Goal: Information Seeking & Learning: Learn about a topic

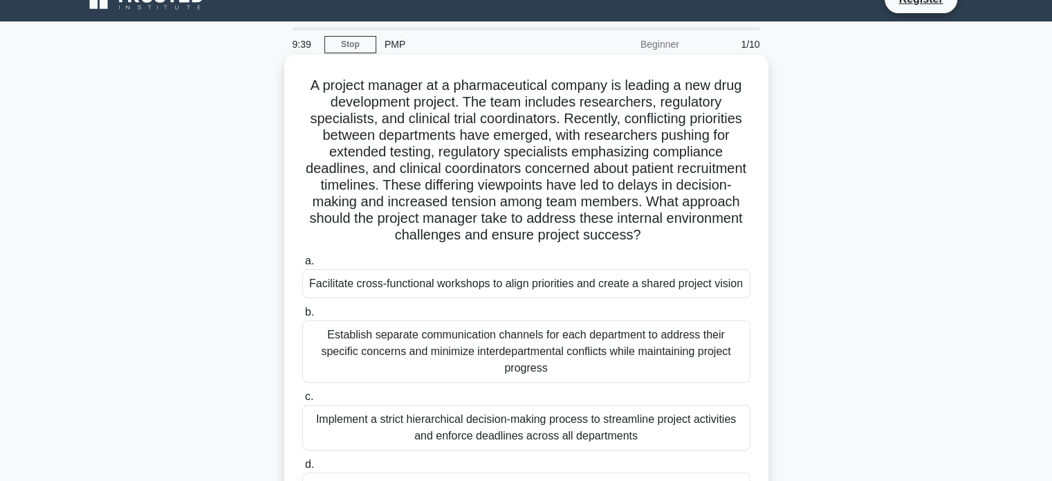
scroll to position [22, 0]
click at [542, 279] on div "Facilitate cross-functional workshops to align priorities and create a shared p…" at bounding box center [526, 284] width 448 height 29
click at [302, 266] on input "a. Facilitate cross-functional workshops to align priorities and create a share…" at bounding box center [302, 261] width 0 height 9
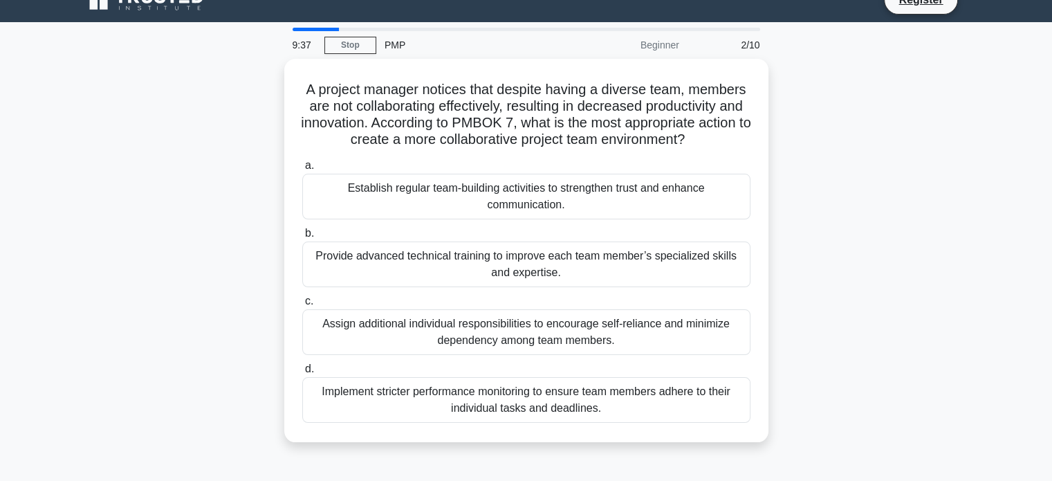
scroll to position [0, 0]
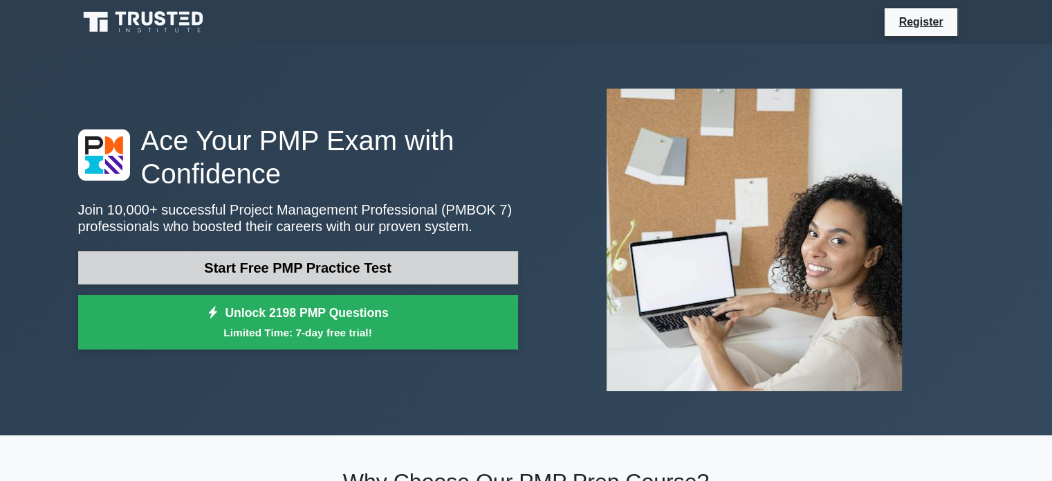
click at [282, 273] on link "Start Free PMP Practice Test" at bounding box center [298, 267] width 440 height 33
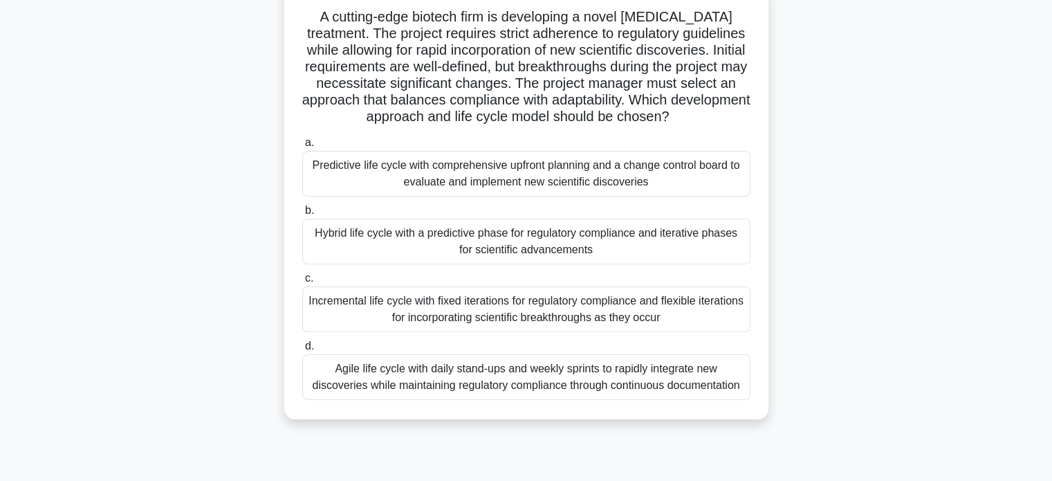
scroll to position [104, 0]
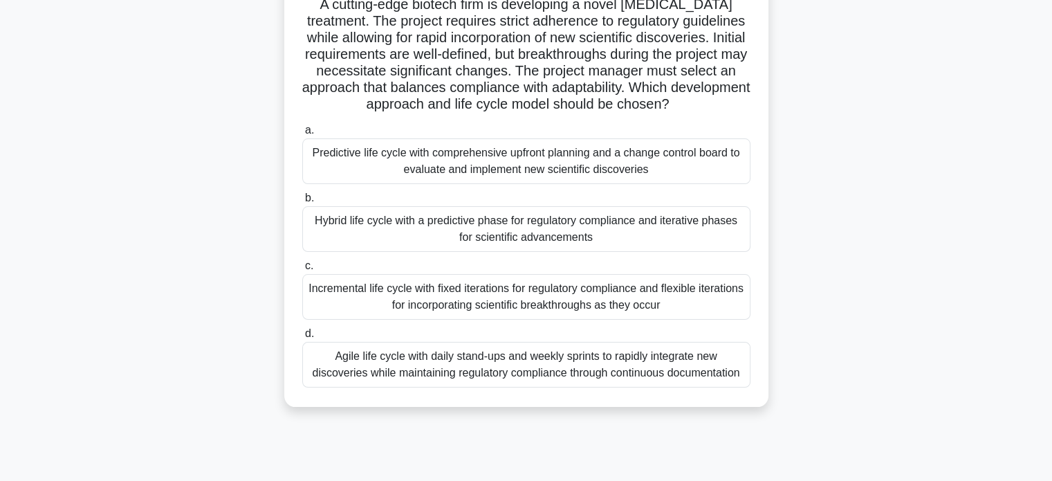
click at [422, 387] on div "Agile life cycle with daily stand-ups and weekly sprints to rapidly integrate n…" at bounding box center [526, 365] width 448 height 46
click at [302, 338] on input "d. Agile life cycle with daily stand-ups and weekly sprints to rapidly integrat…" at bounding box center [302, 333] width 0 height 9
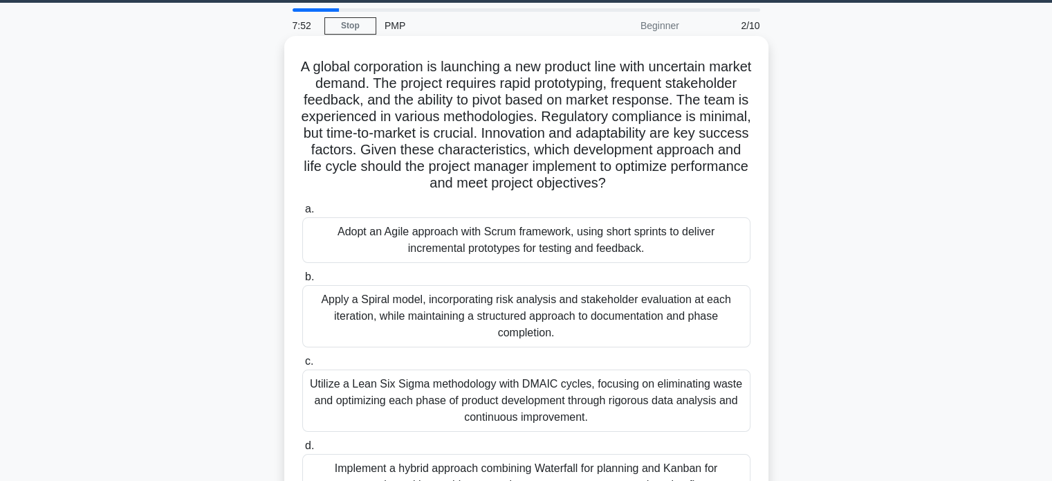
scroll to position [40, 0]
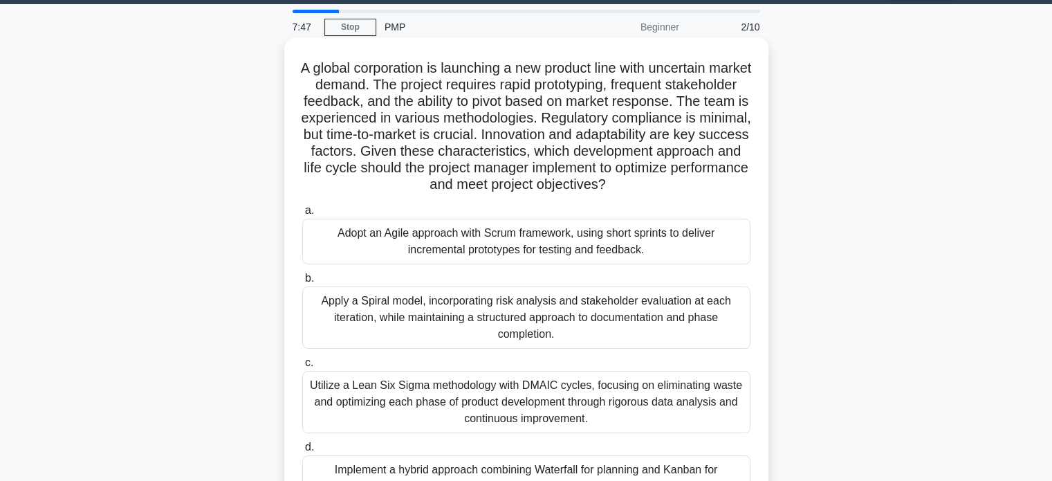
click at [462, 264] on div "Adopt an Agile approach with Scrum framework, using short sprints to deliver in…" at bounding box center [526, 241] width 448 height 46
click at [302, 215] on input "a. Adopt an Agile approach with Scrum framework, using short sprints to deliver…" at bounding box center [302, 210] width 0 height 9
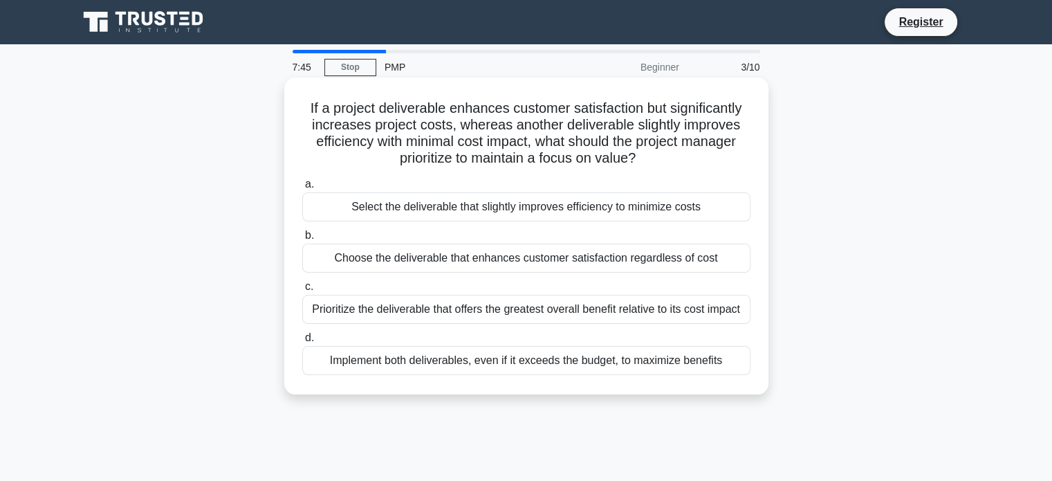
scroll to position [0, 0]
click at [493, 207] on div "Select the deliverable that slightly improves efficiency to minimize costs" at bounding box center [526, 206] width 448 height 29
click at [302, 189] on input "a. Select the deliverable that slightly improves efficiency to minimize costs" at bounding box center [302, 184] width 0 height 9
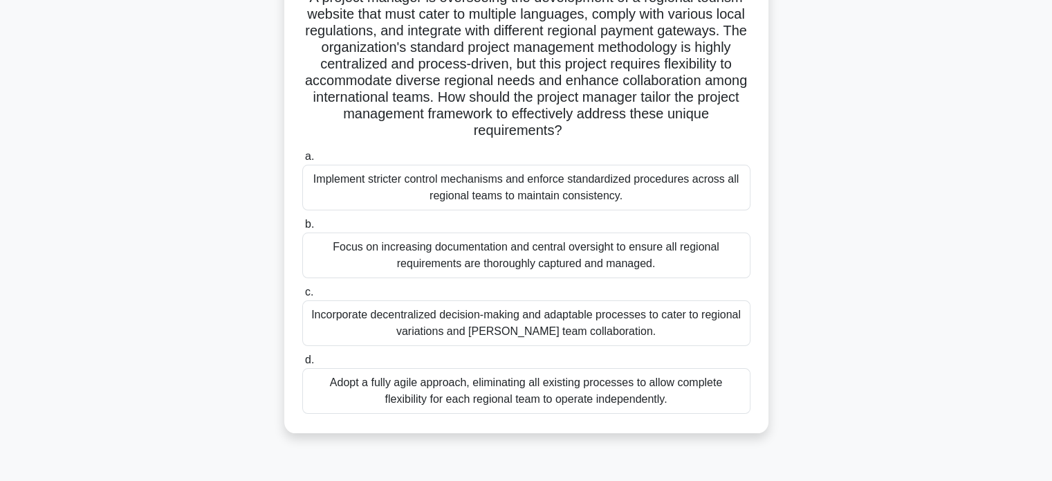
scroll to position [113, 0]
click at [440, 389] on div "Adopt a fully agile approach, eliminating all existing processes to allow compl…" at bounding box center [526, 389] width 448 height 46
click at [302, 362] on input "d. Adopt a fully agile approach, eliminating all existing processes to allow co…" at bounding box center [302, 357] width 0 height 9
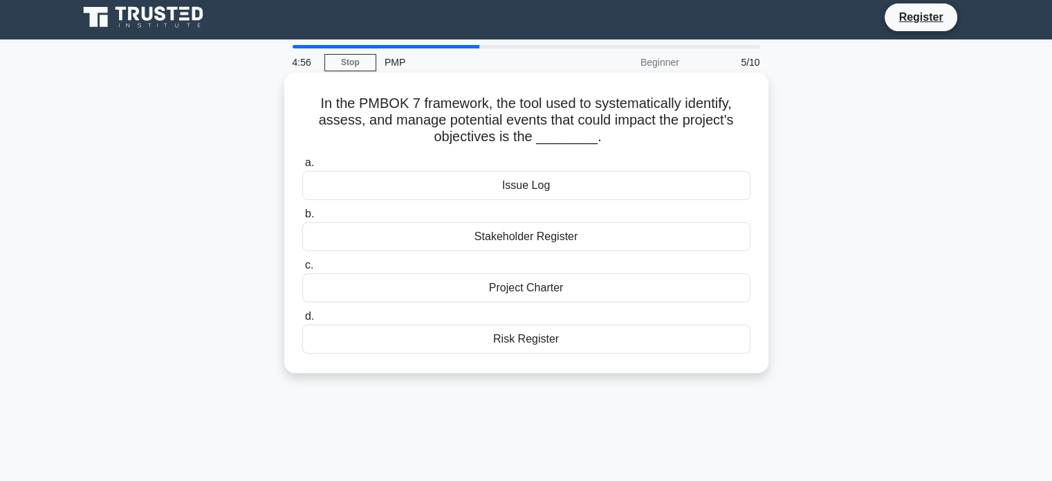
scroll to position [0, 0]
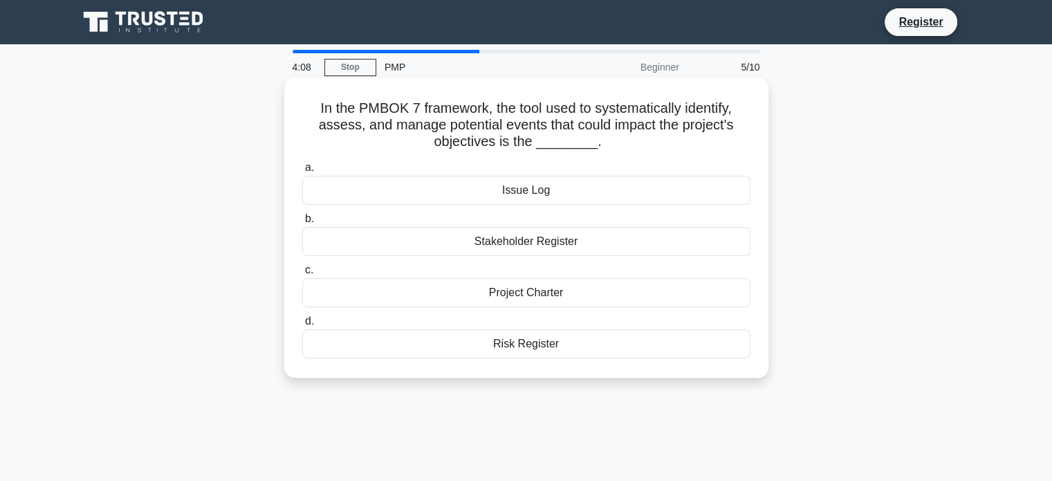
click at [532, 296] on div "Project Charter" at bounding box center [526, 292] width 448 height 29
click at [302, 275] on input "c. Project Charter" at bounding box center [302, 270] width 0 height 9
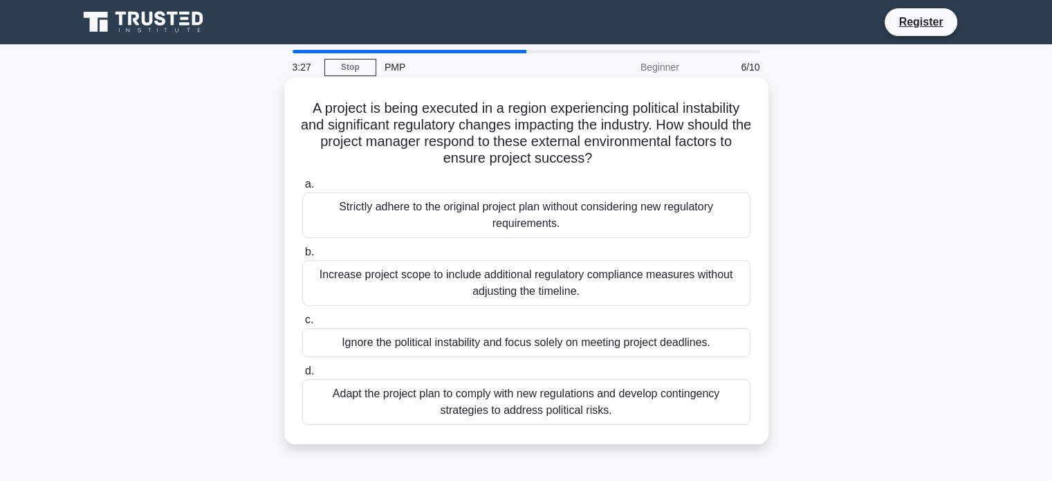
scroll to position [28, 0]
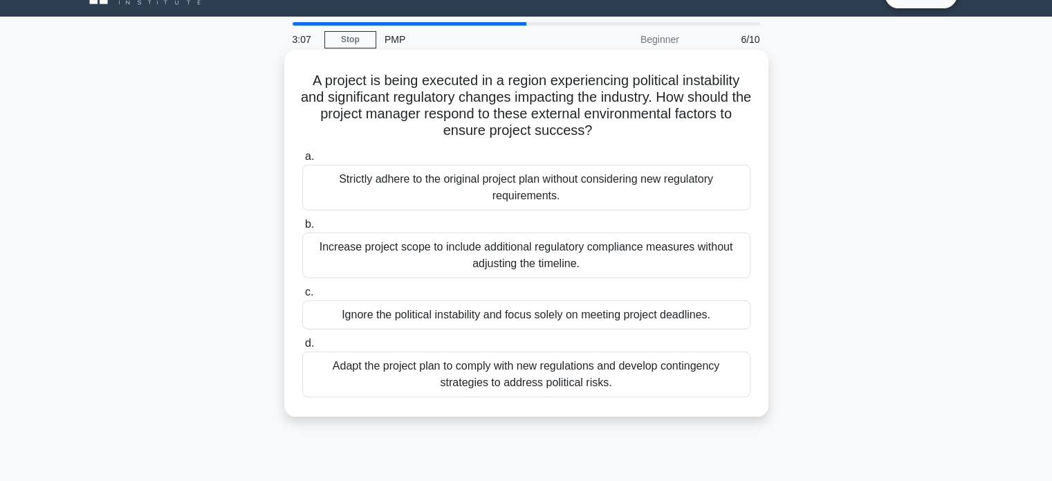
click at [506, 378] on div "Adapt the project plan to comply with new regulations and develop contingency s…" at bounding box center [526, 374] width 448 height 46
click at [302, 348] on input "d. Adapt the project plan to comply with new regulations and develop contingenc…" at bounding box center [302, 343] width 0 height 9
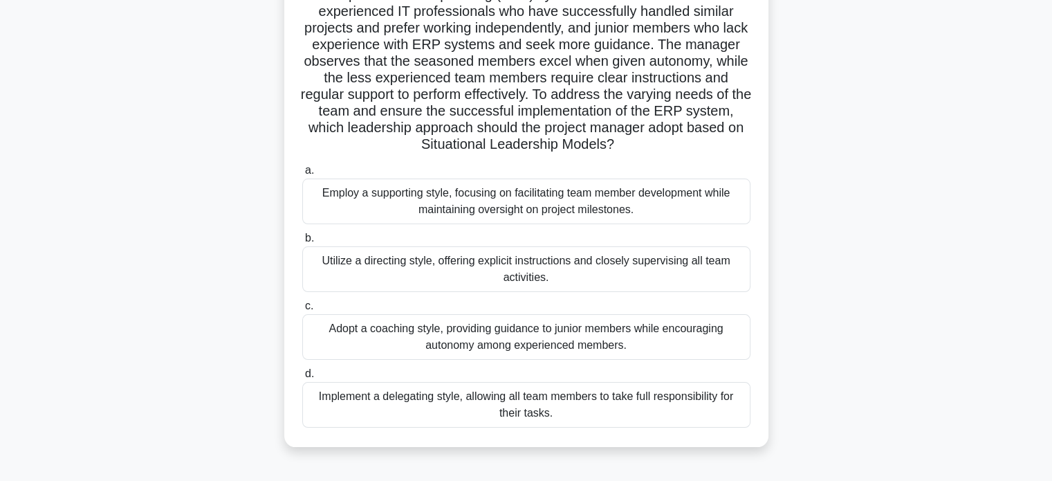
scroll to position [130, 0]
click at [424, 198] on div "Employ a supporting style, focusing on facilitating team member development whi…" at bounding box center [526, 201] width 448 height 46
click at [302, 175] on input "a. Employ a supporting style, focusing on facilitating team member development …" at bounding box center [302, 170] width 0 height 9
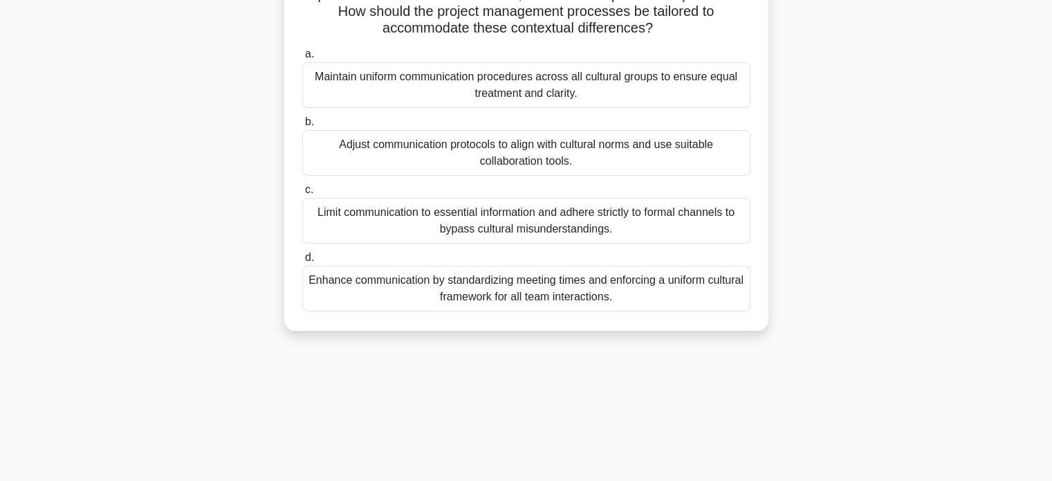
scroll to position [0, 0]
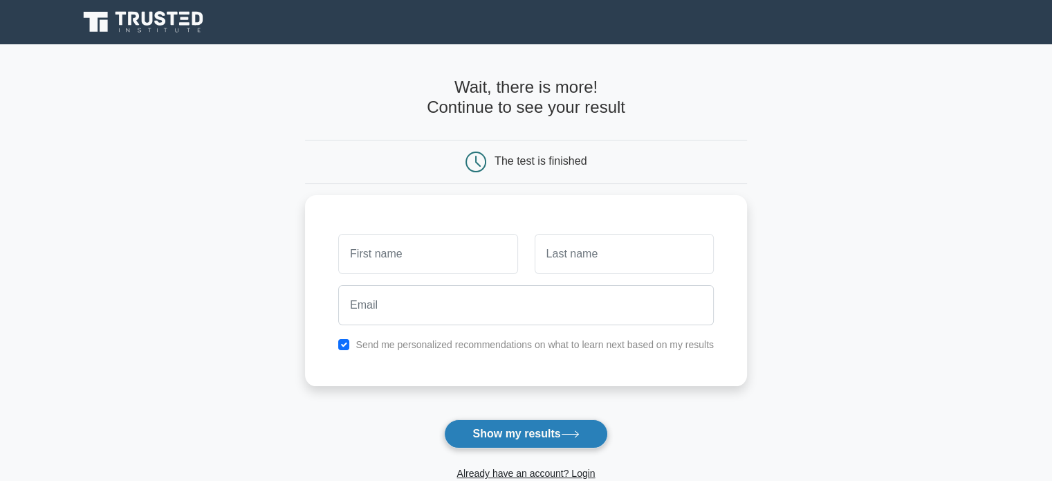
click at [527, 427] on button "Show my results" at bounding box center [525, 433] width 163 height 29
type input "OMBEN"
click at [543, 436] on button "Show my results" at bounding box center [525, 433] width 163 height 29
type input "HJKGYJUY"
click at [543, 424] on button "Show my results" at bounding box center [525, 433] width 163 height 29
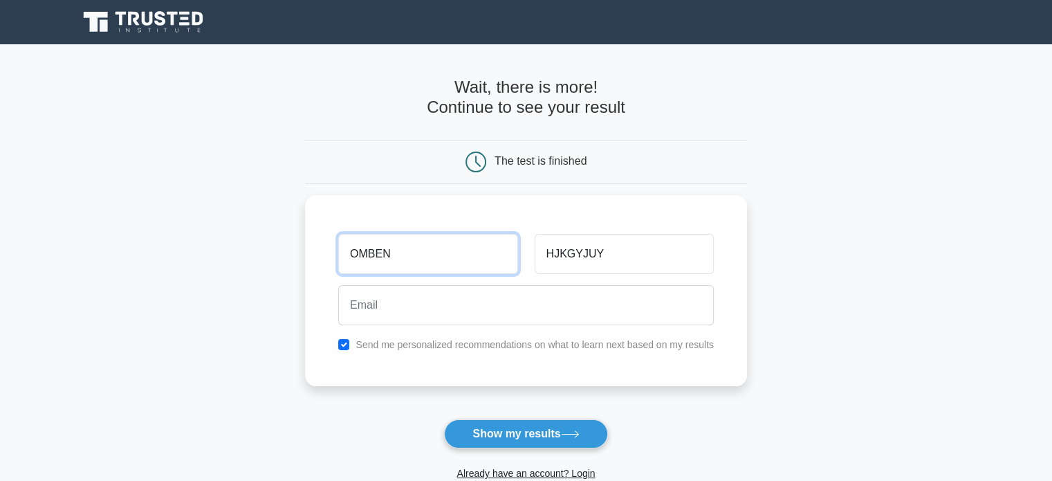
drag, startPoint x: 425, startPoint y: 250, endPoint x: 236, endPoint y: 259, distance: 188.9
click at [236, 259] on main "Wait, there is more! Continue to see your result The test is finished OMBEN" at bounding box center [526, 293] width 1052 height 498
type input "t"
type input "[PERSON_NAME]"
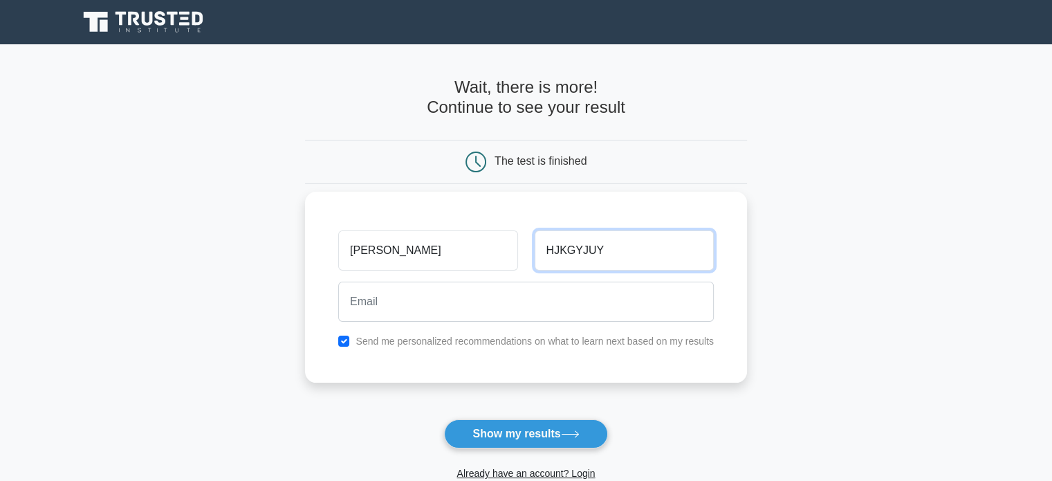
drag, startPoint x: 611, startPoint y: 256, endPoint x: 492, endPoint y: 239, distance: 119.5
click at [492, 239] on div "[PERSON_NAME] [GEOGRAPHIC_DATA]" at bounding box center [526, 250] width 392 height 51
type input "[PERSON_NAME]"
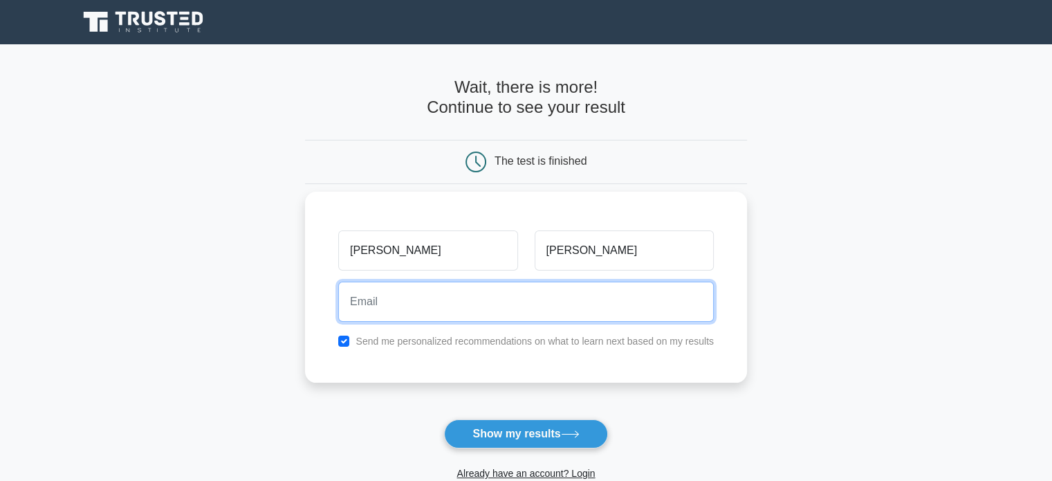
click at [465, 308] on input "email" at bounding box center [525, 301] width 375 height 40
type input "u"
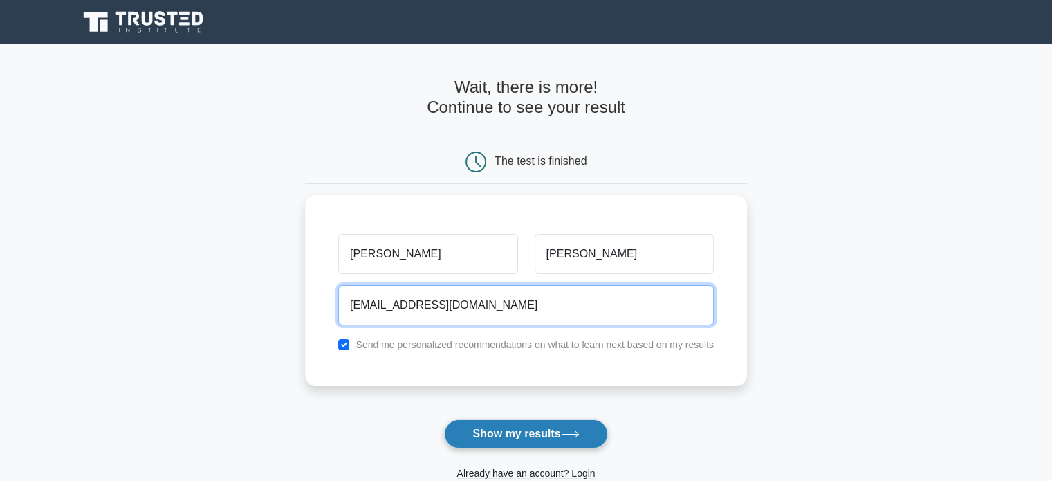
type input "[EMAIL_ADDRESS][DOMAIN_NAME]"
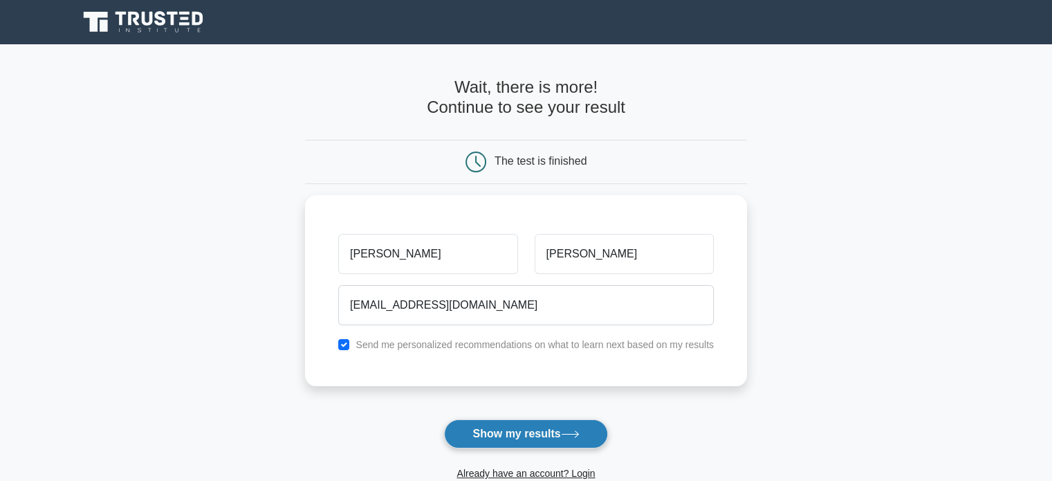
click at [546, 425] on button "Show my results" at bounding box center [525, 433] width 163 height 29
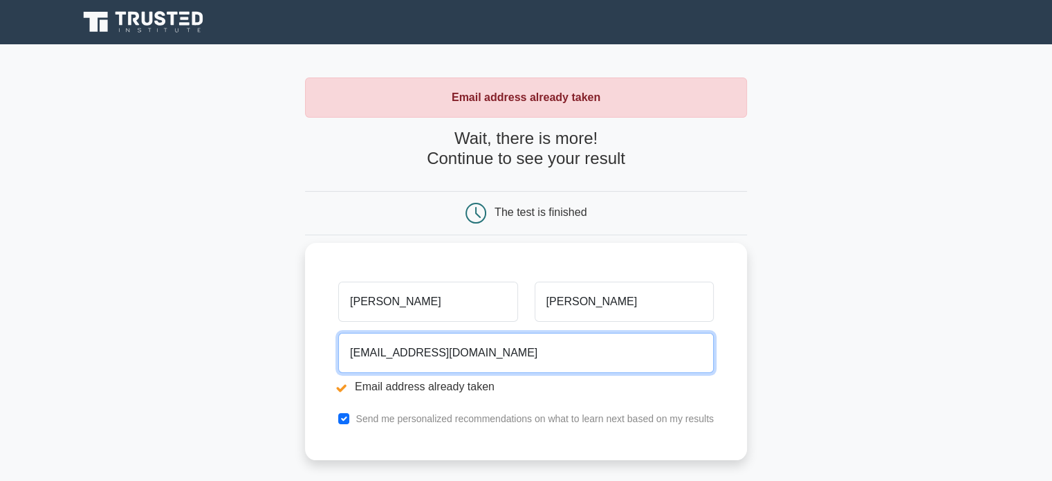
click at [512, 354] on input "uwingabiyetedy123@gmail.com" at bounding box center [525, 353] width 375 height 40
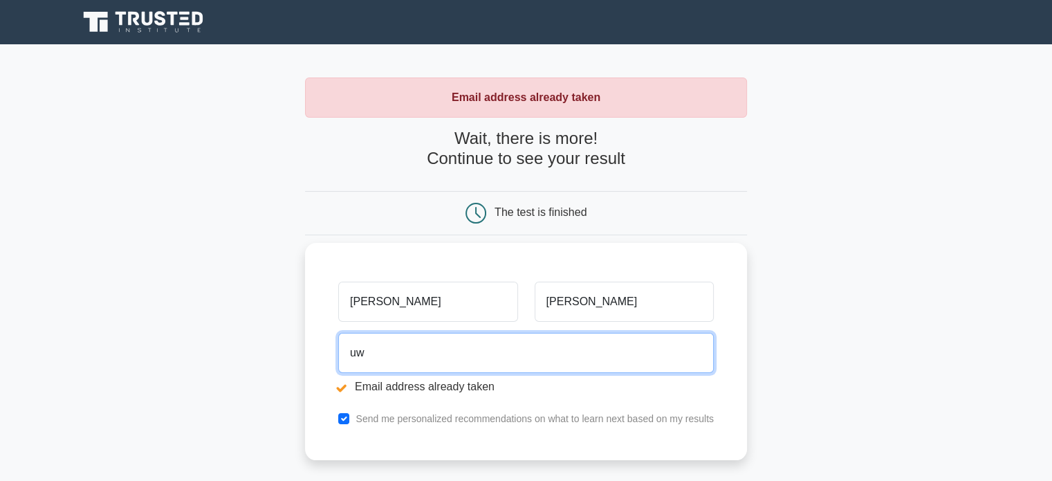
type input "u"
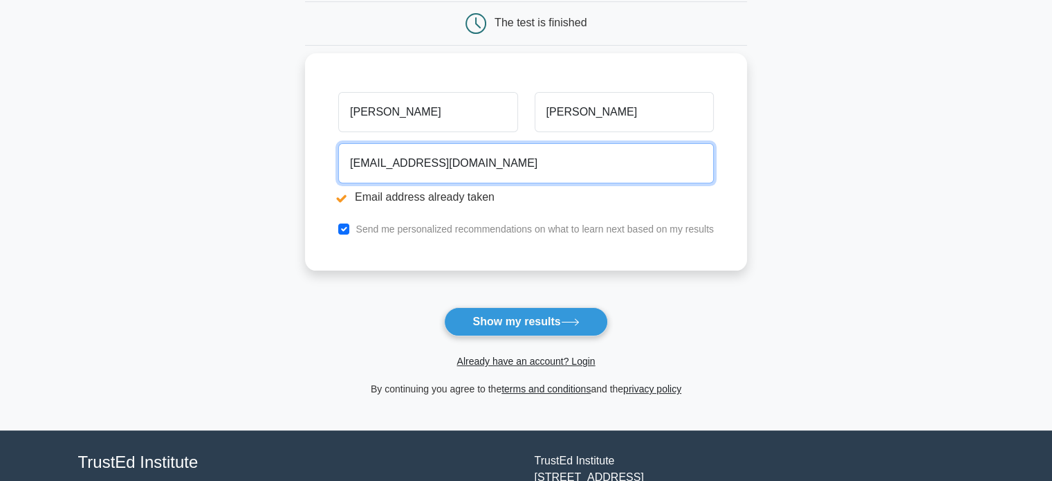
scroll to position [210, 0]
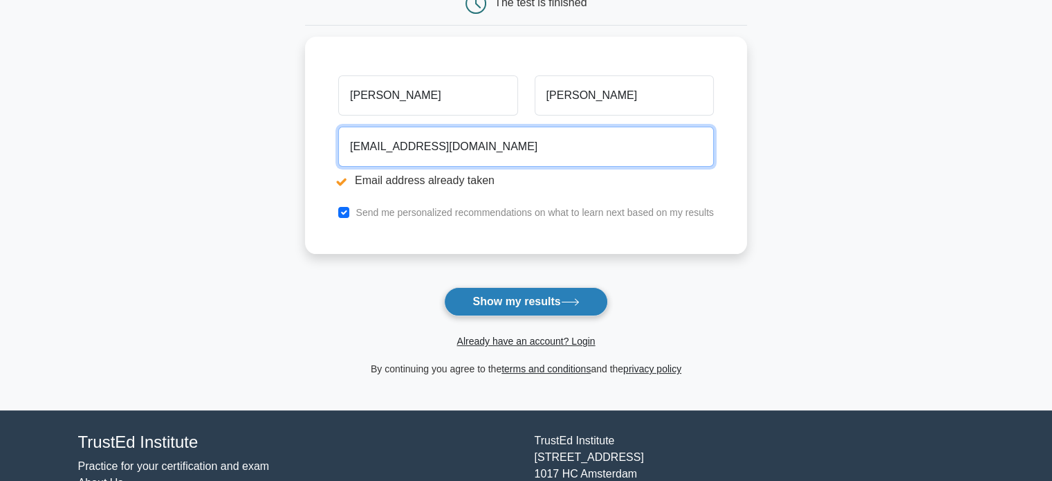
type input "ouwingeneye@gmail.com"
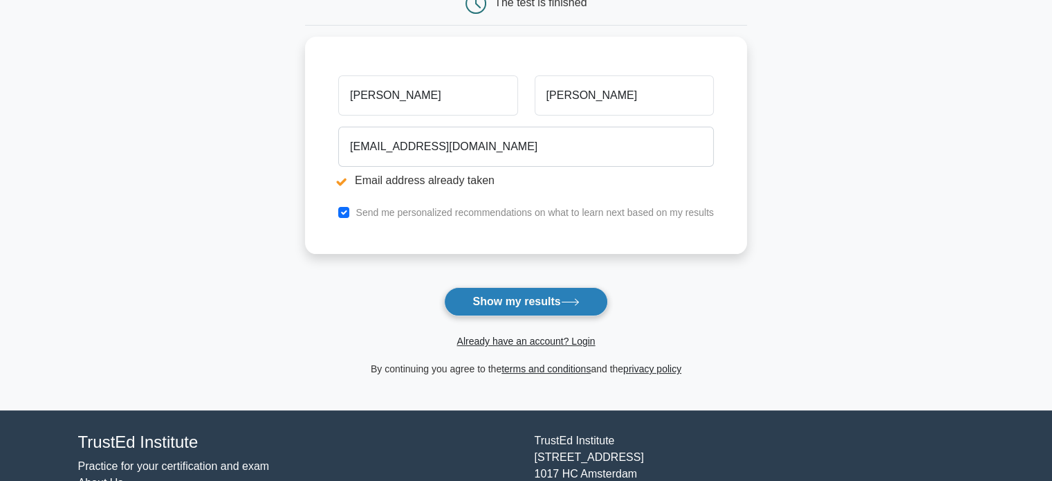
click at [487, 302] on button "Show my results" at bounding box center [525, 301] width 163 height 29
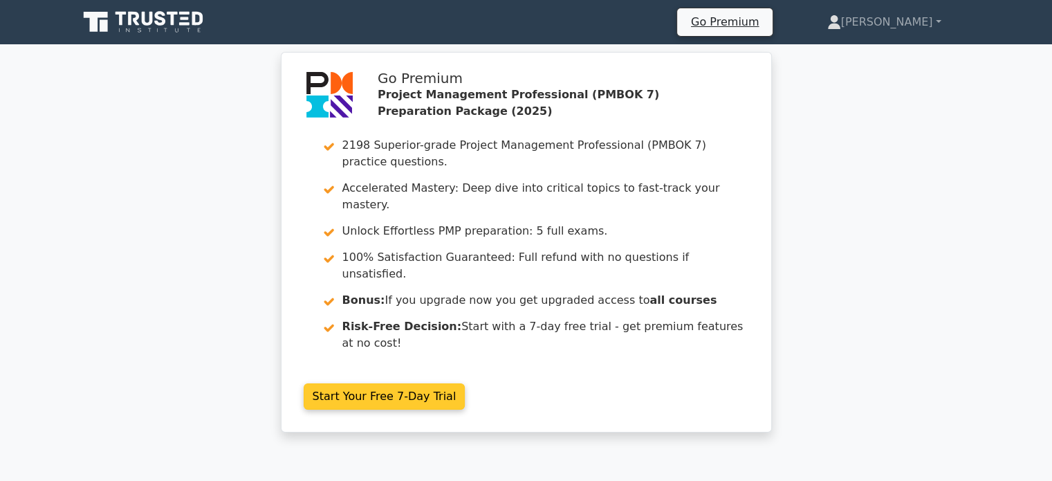
click at [391, 383] on link "Start Your Free 7-Day Trial" at bounding box center [385, 396] width 162 height 26
